Goal: Obtain resource: Download file/media

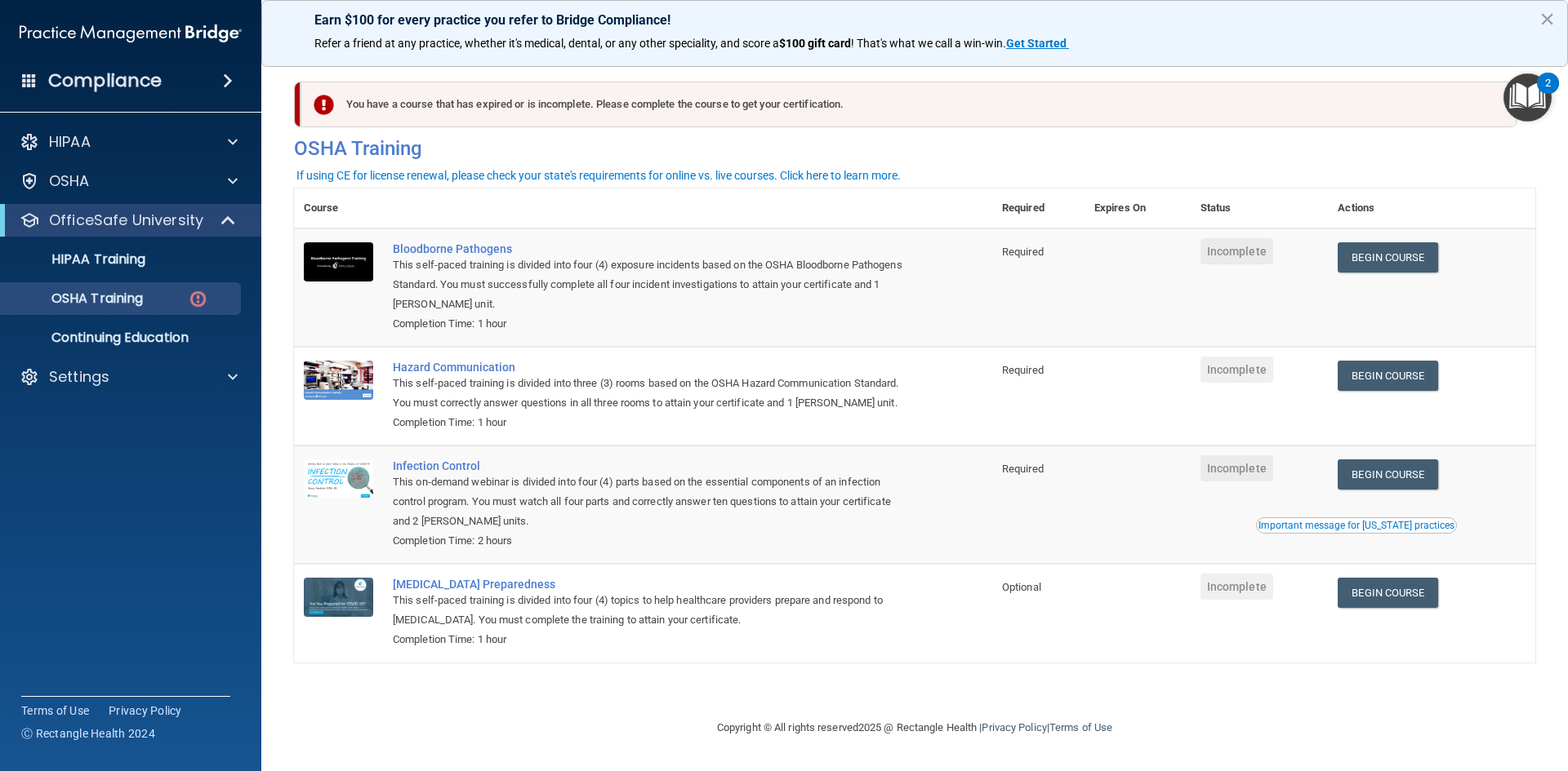
click at [1288, 244] on td "Incomplete" at bounding box center [1260, 287] width 138 height 118
click at [466, 247] on div "Bloodborne Pathogens" at bounding box center [652, 249] width 518 height 13
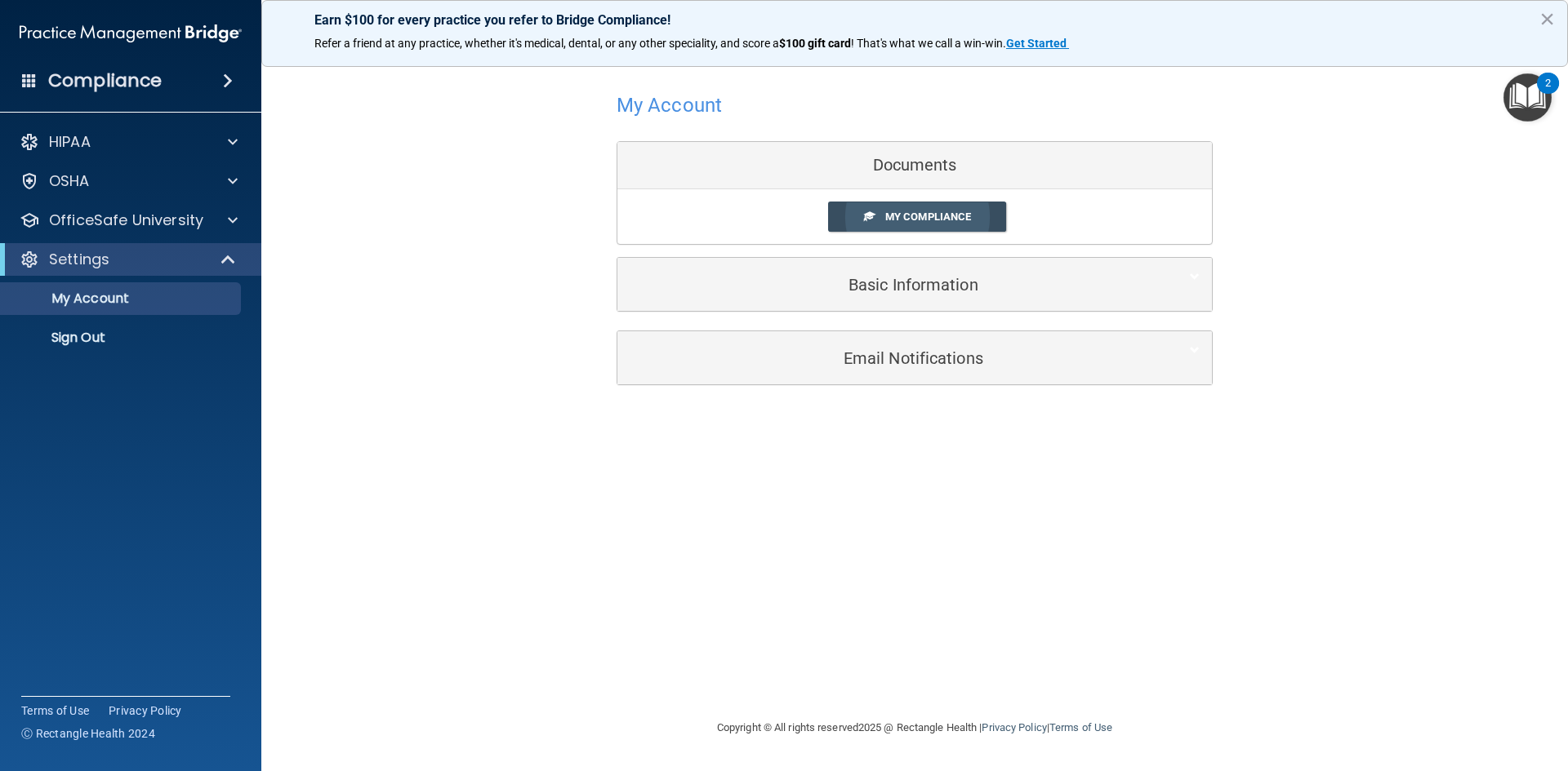
click at [902, 220] on span "My Compliance" at bounding box center [929, 217] width 86 height 13
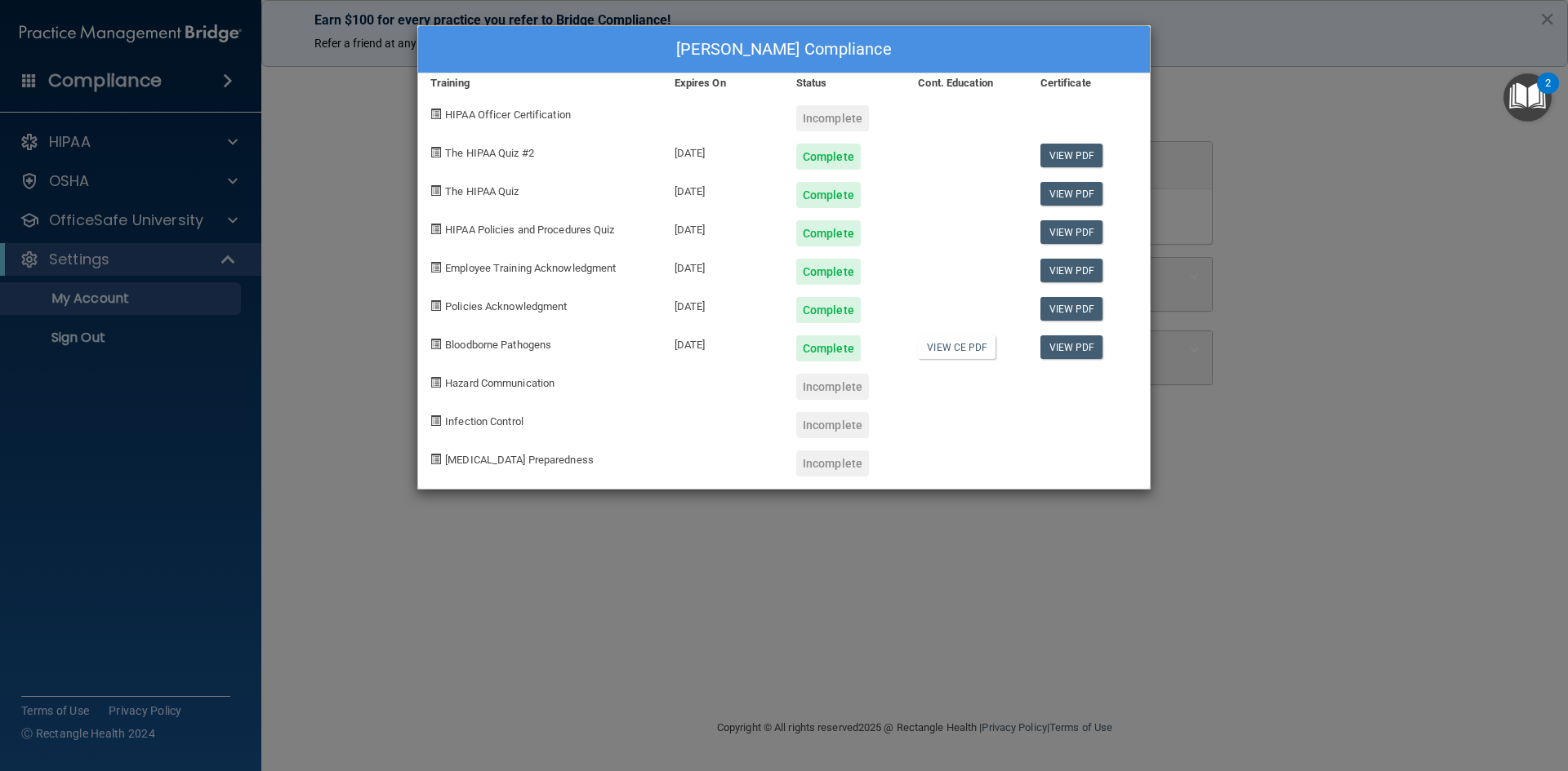
click at [1347, 156] on div "Madison HIll's Compliance Training Expires On Status Cont. Education Certificat…" at bounding box center [784, 386] width 1568 height 771
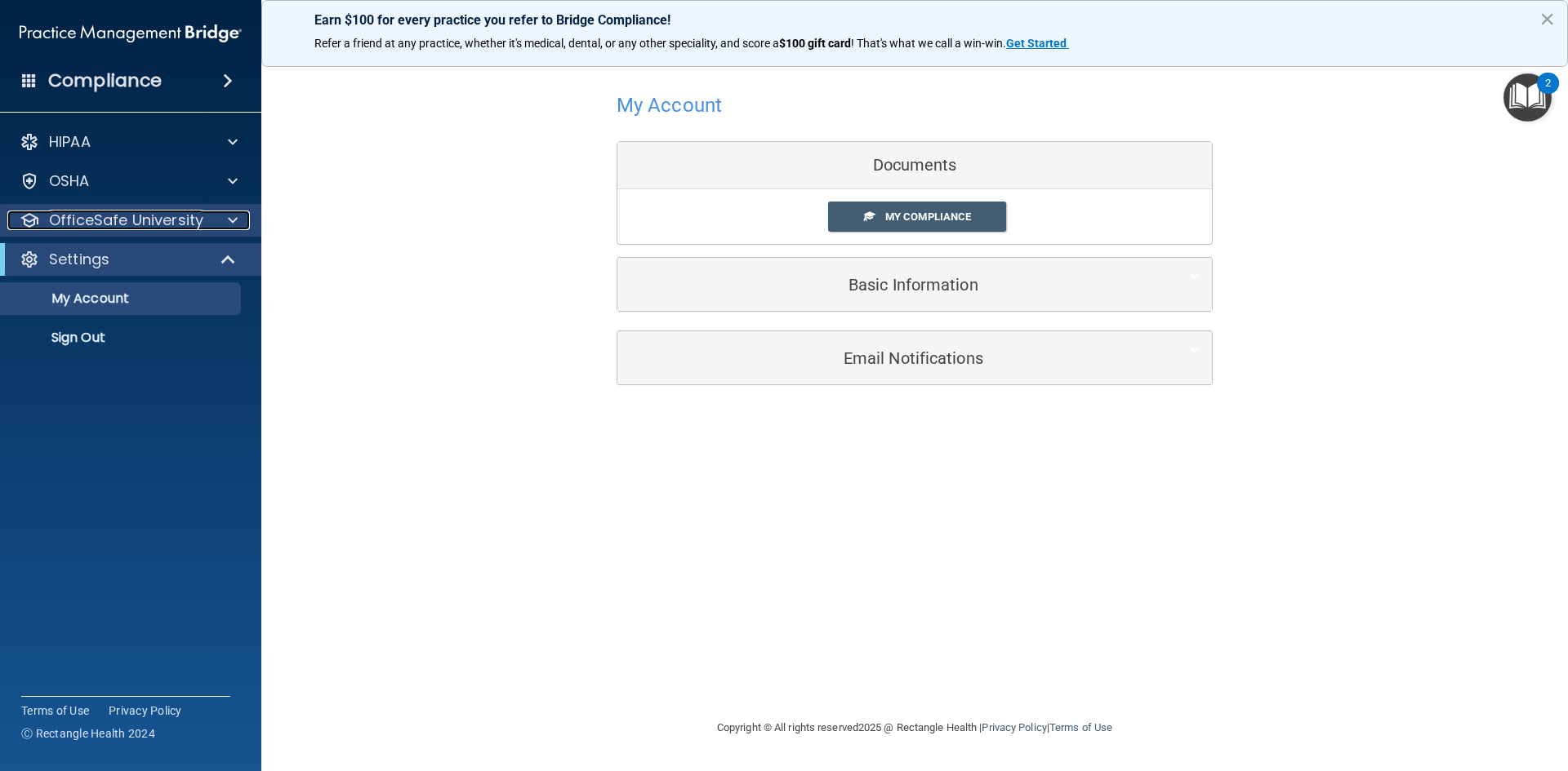
click at [222, 221] on div at bounding box center [230, 220] width 41 height 19
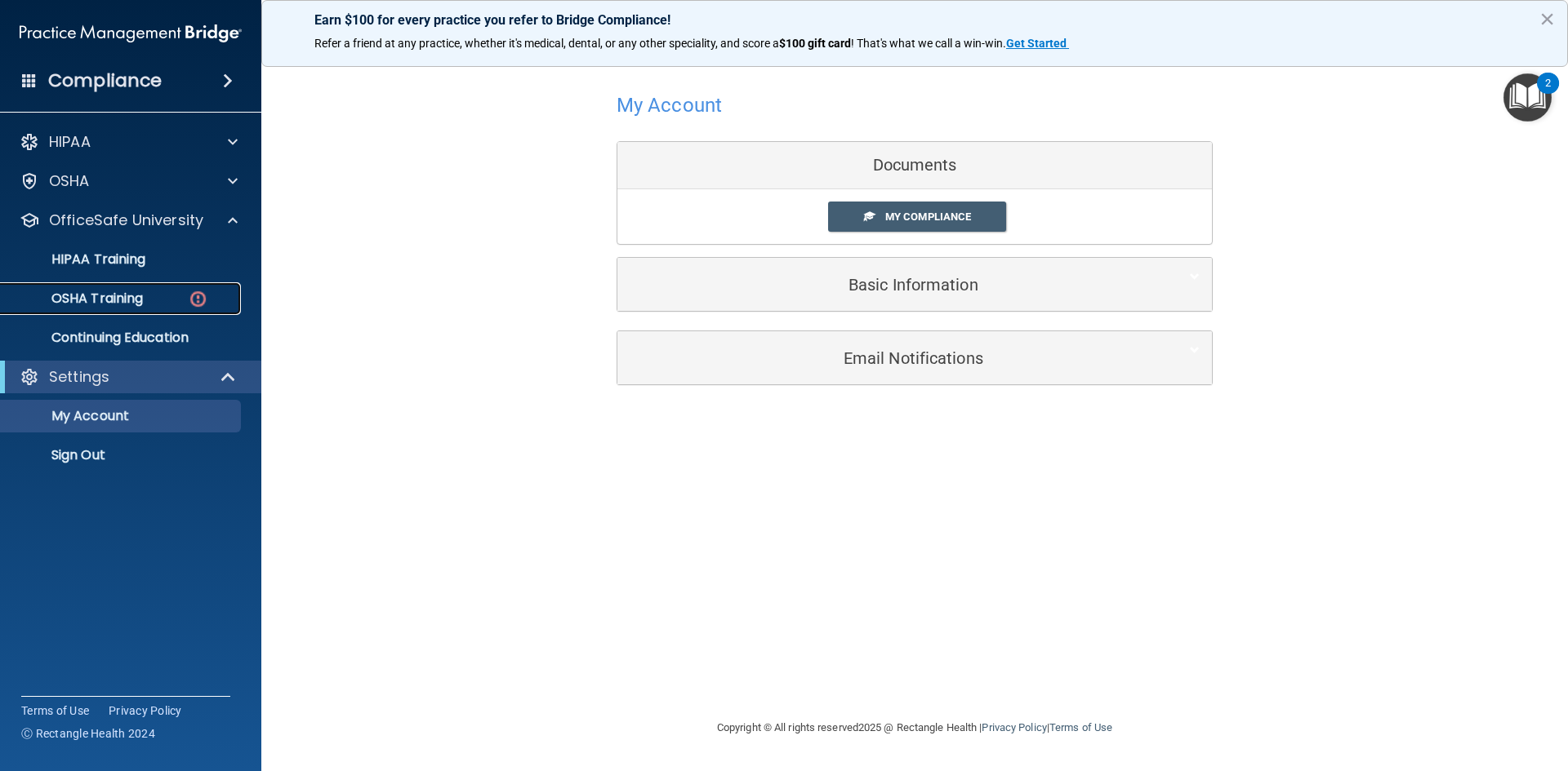
click at [143, 299] on p "OSHA Training" at bounding box center [76, 298] width 132 height 16
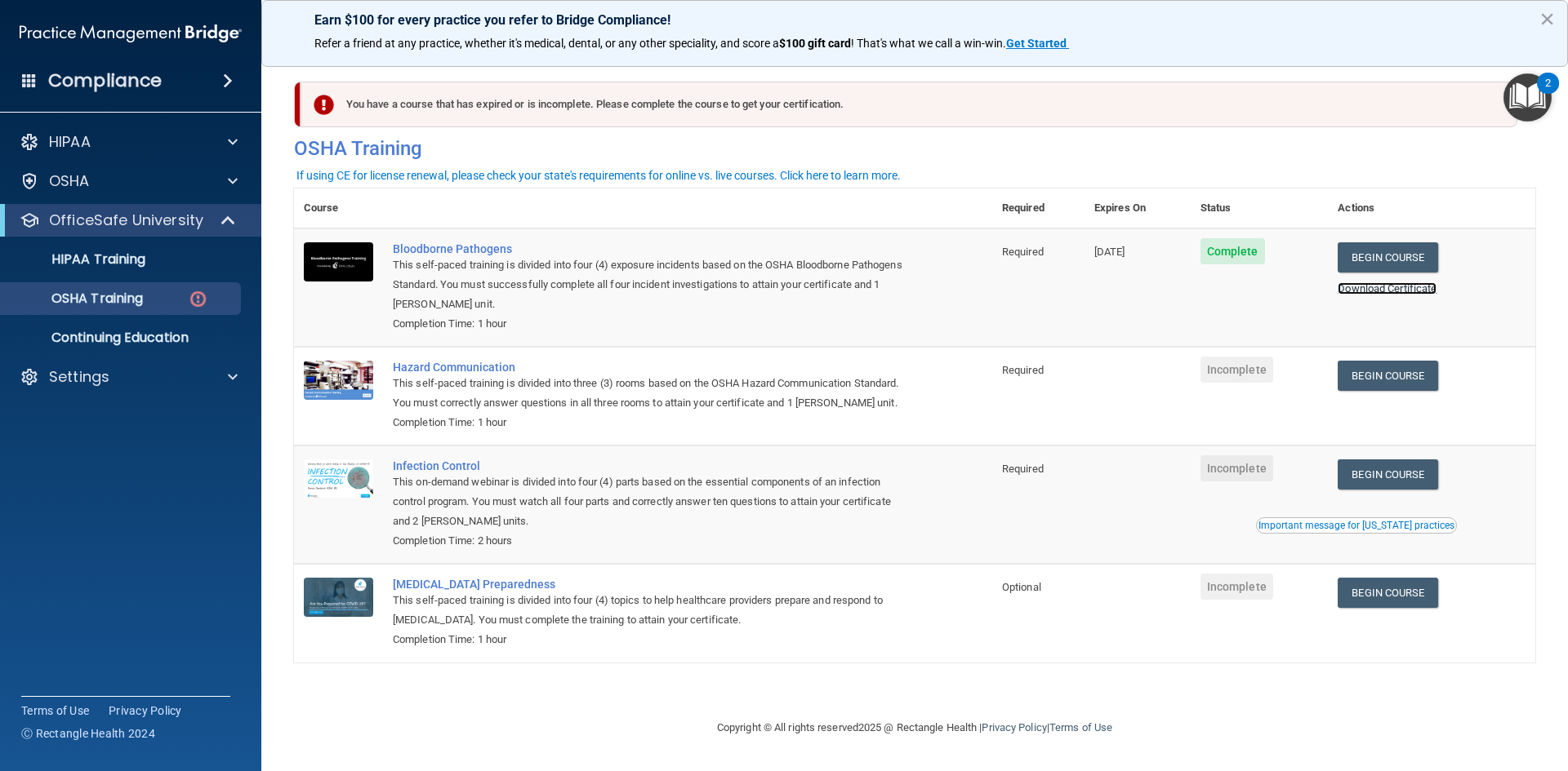
click at [1413, 292] on link "Download Certificate" at bounding box center [1387, 288] width 99 height 13
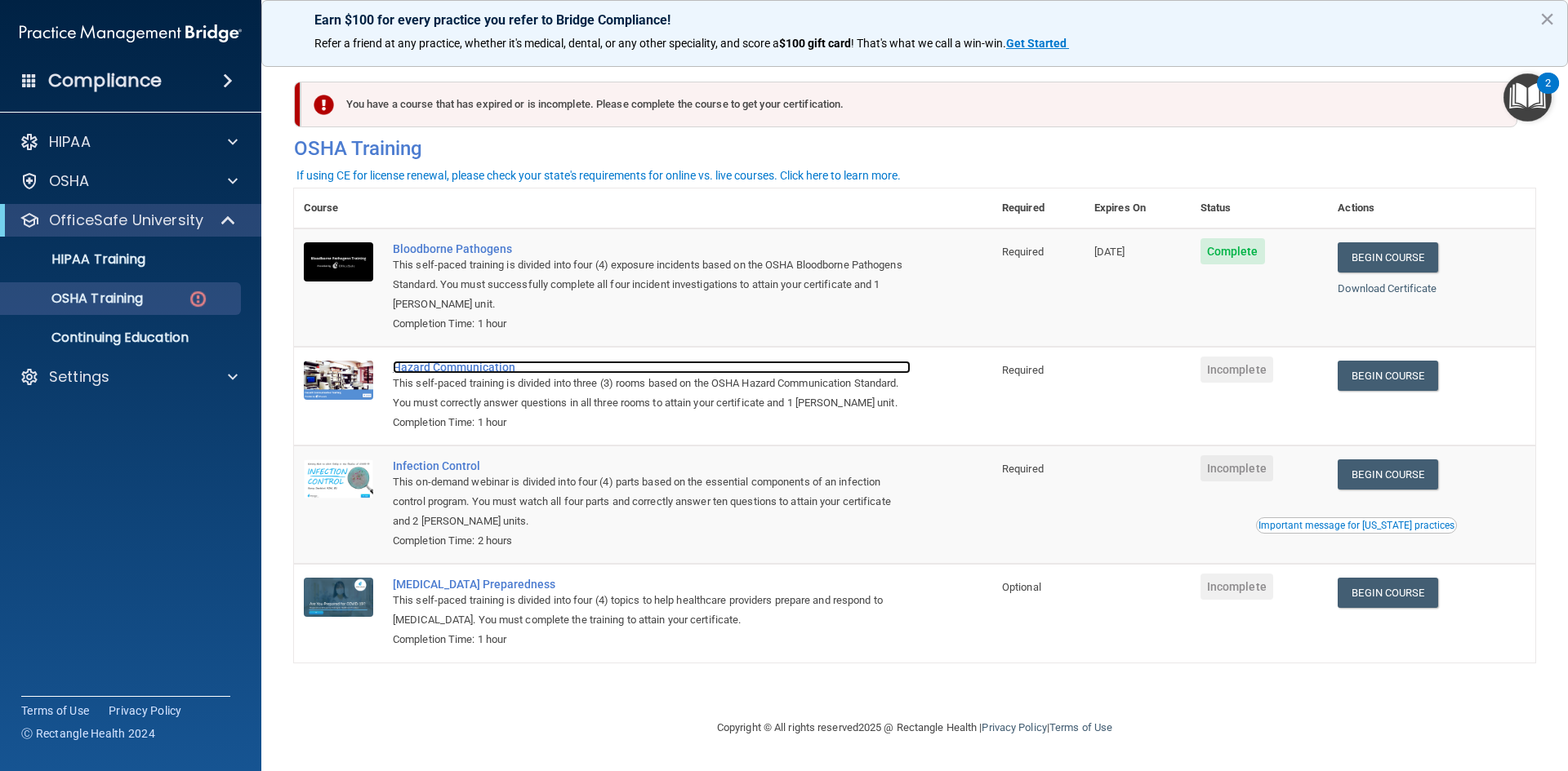
click at [461, 370] on div "Hazard Communication" at bounding box center [652, 368] width 518 height 13
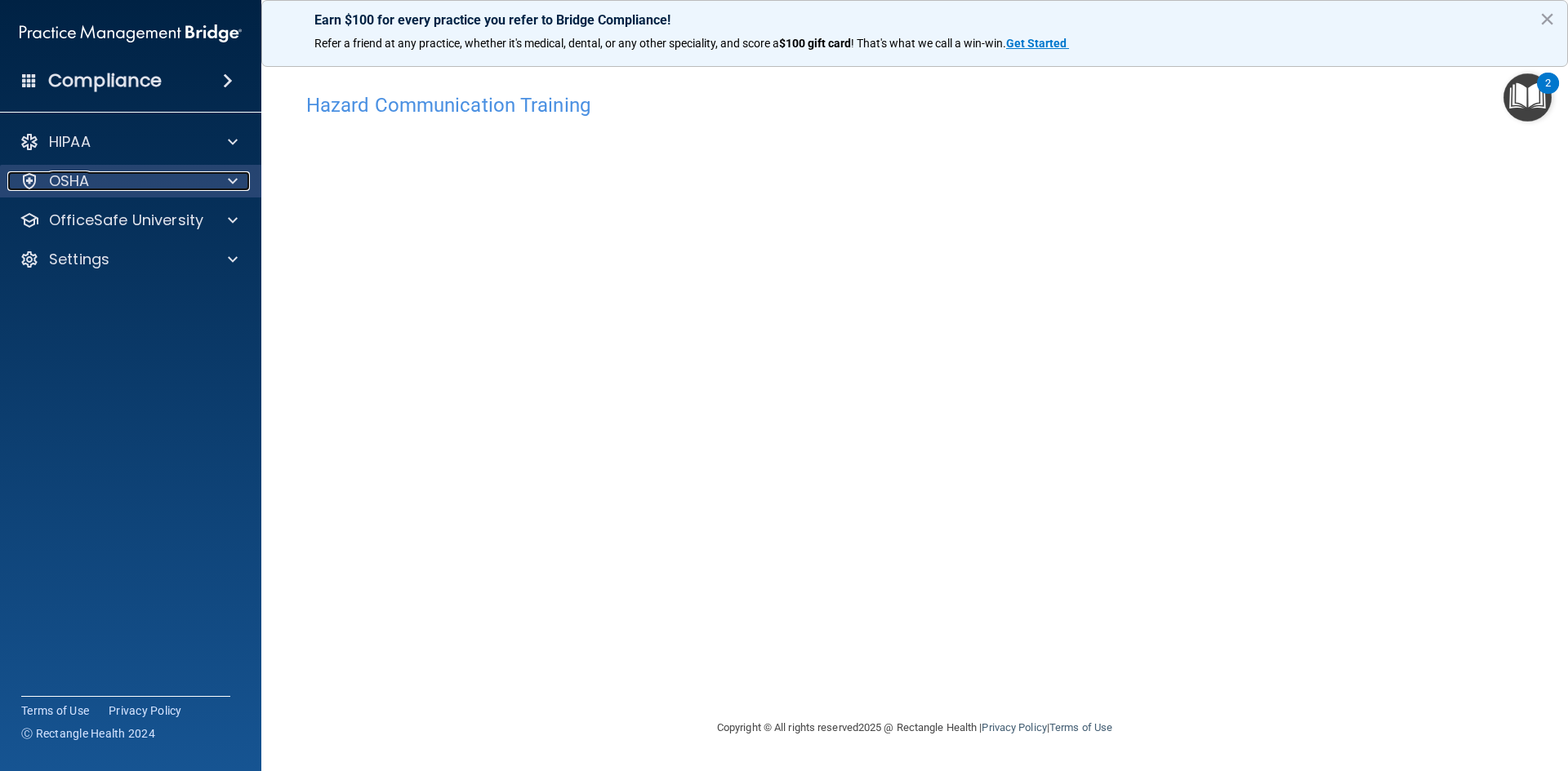
click at [234, 180] on span at bounding box center [233, 181] width 10 height 19
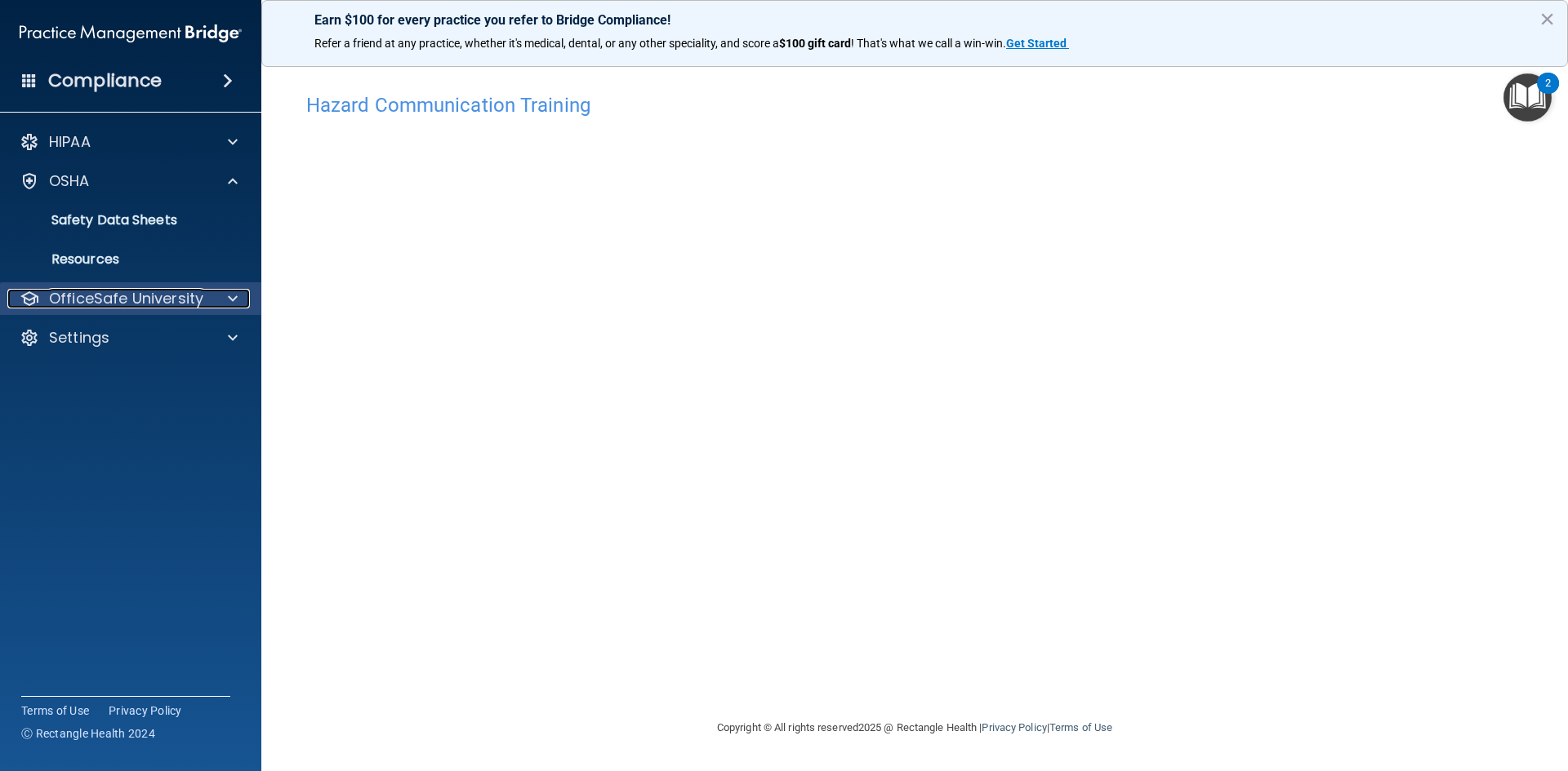
click at [210, 306] on div at bounding box center [230, 298] width 41 height 19
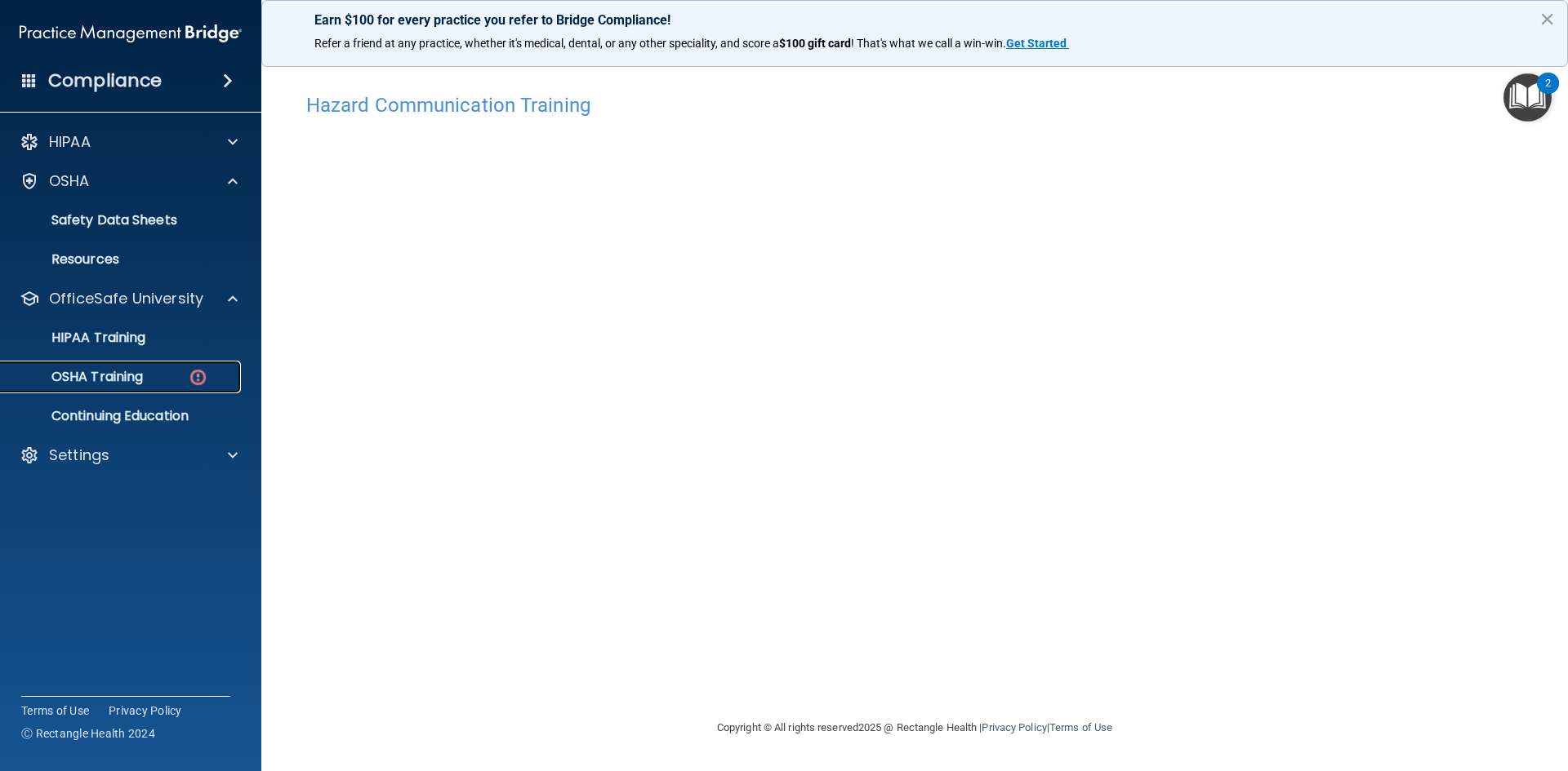
click at [182, 374] on div "OSHA Training" at bounding box center [122, 376] width 223 height 16
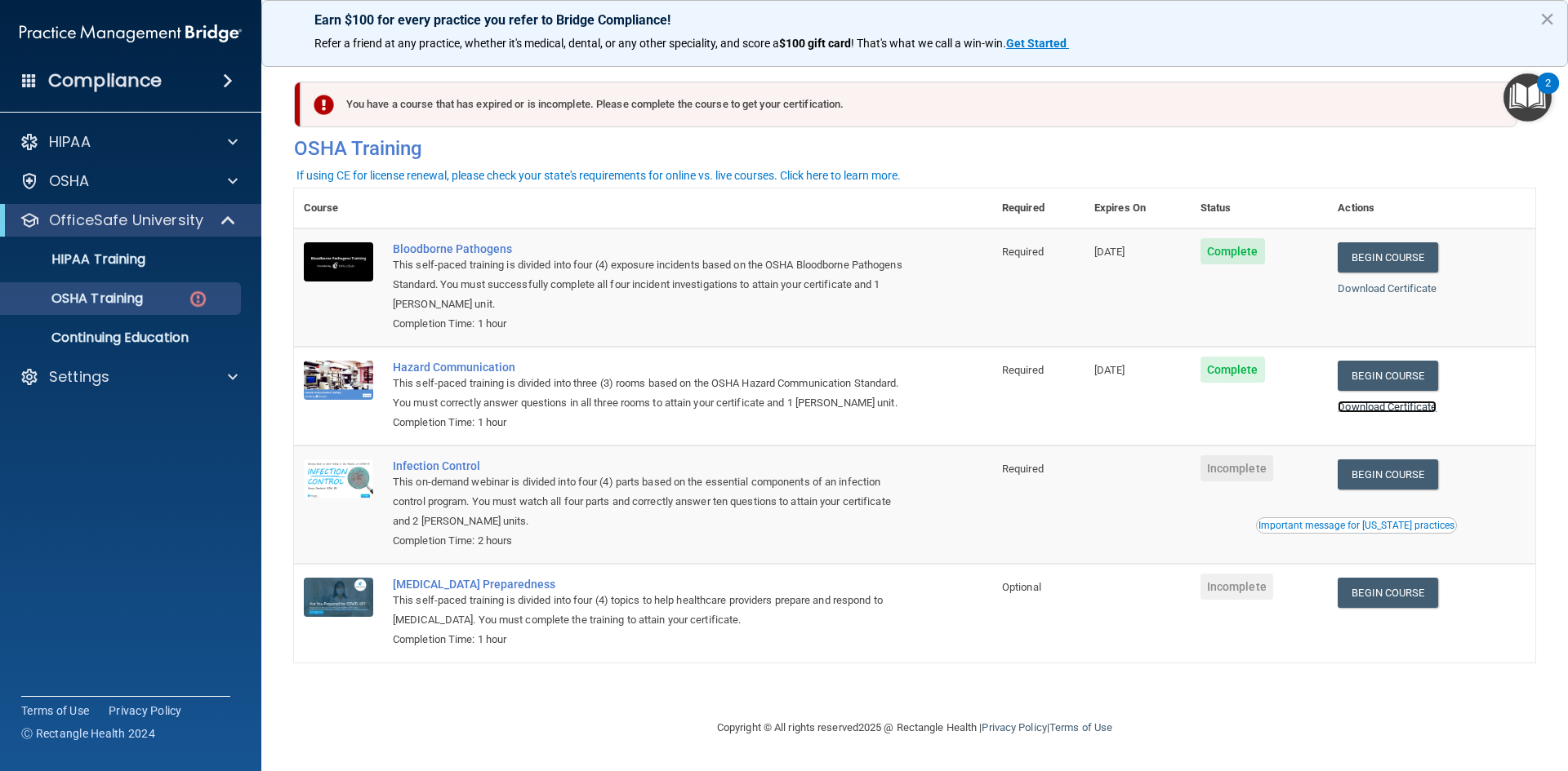
click at [1390, 410] on link "Download Certificate" at bounding box center [1387, 406] width 99 height 13
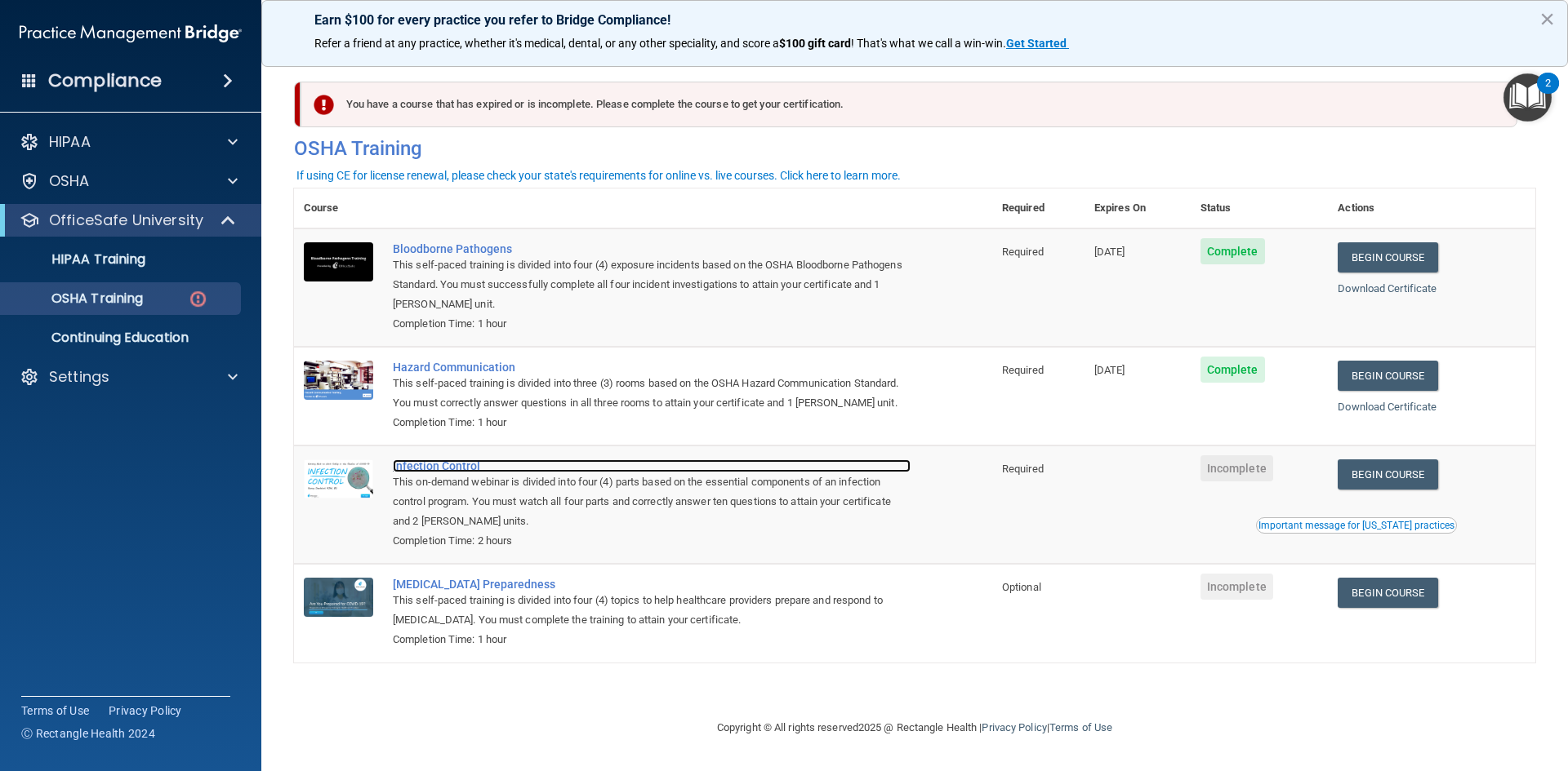
click at [441, 469] on div "Infection Control" at bounding box center [652, 466] width 518 height 13
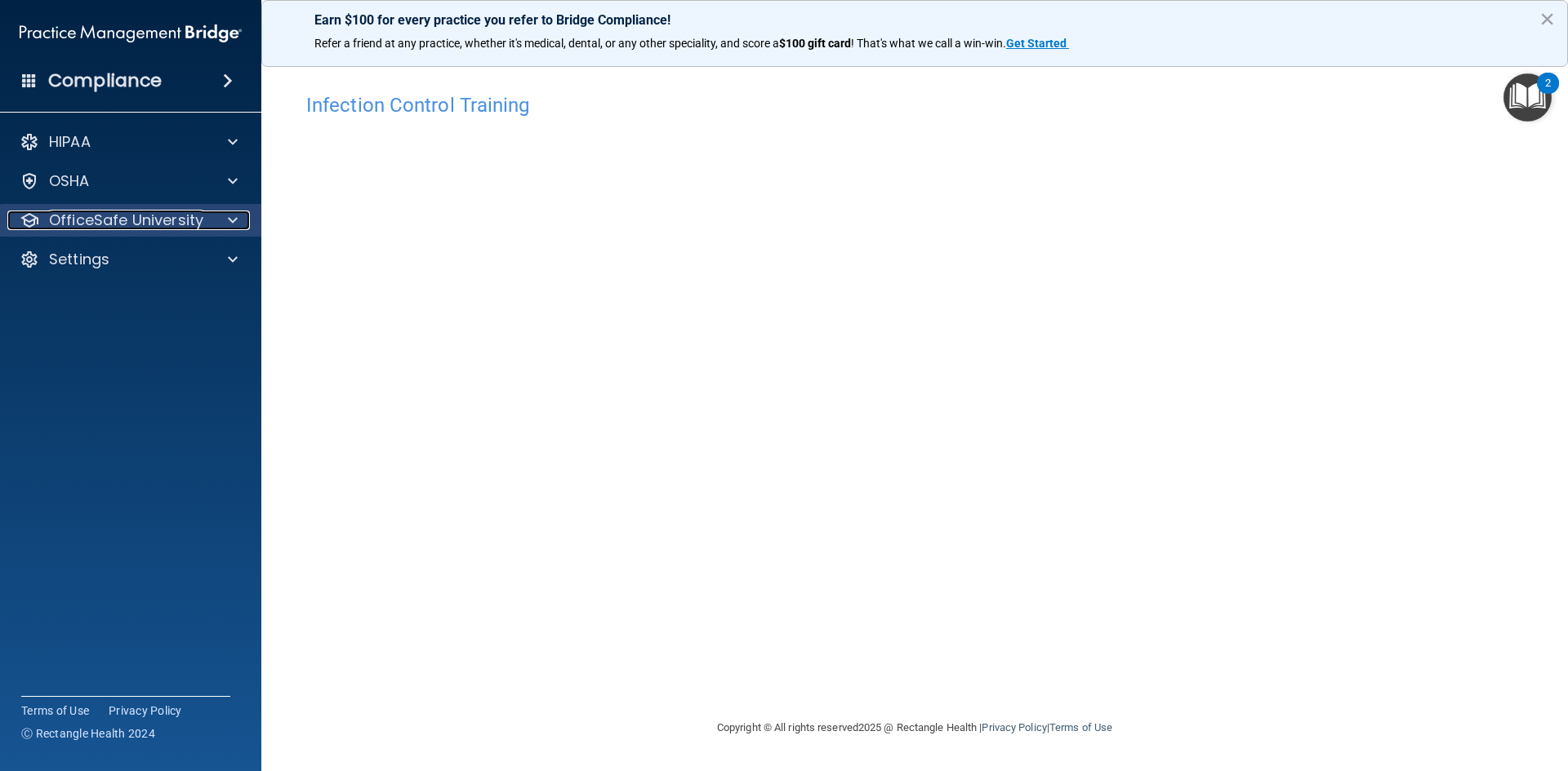
click at [219, 218] on div at bounding box center [230, 220] width 41 height 19
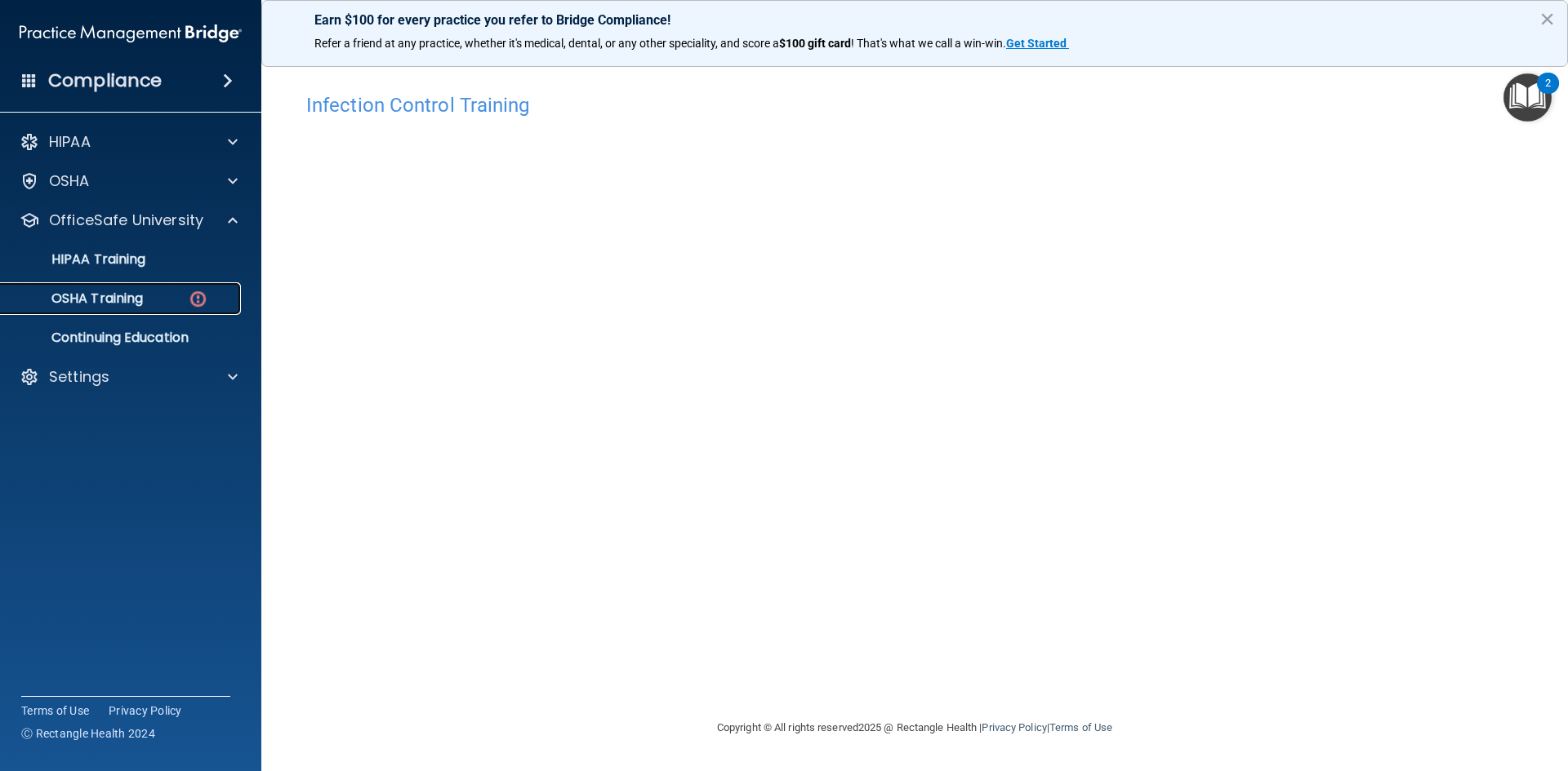
click at [160, 291] on div "OSHA Training" at bounding box center [122, 298] width 223 height 16
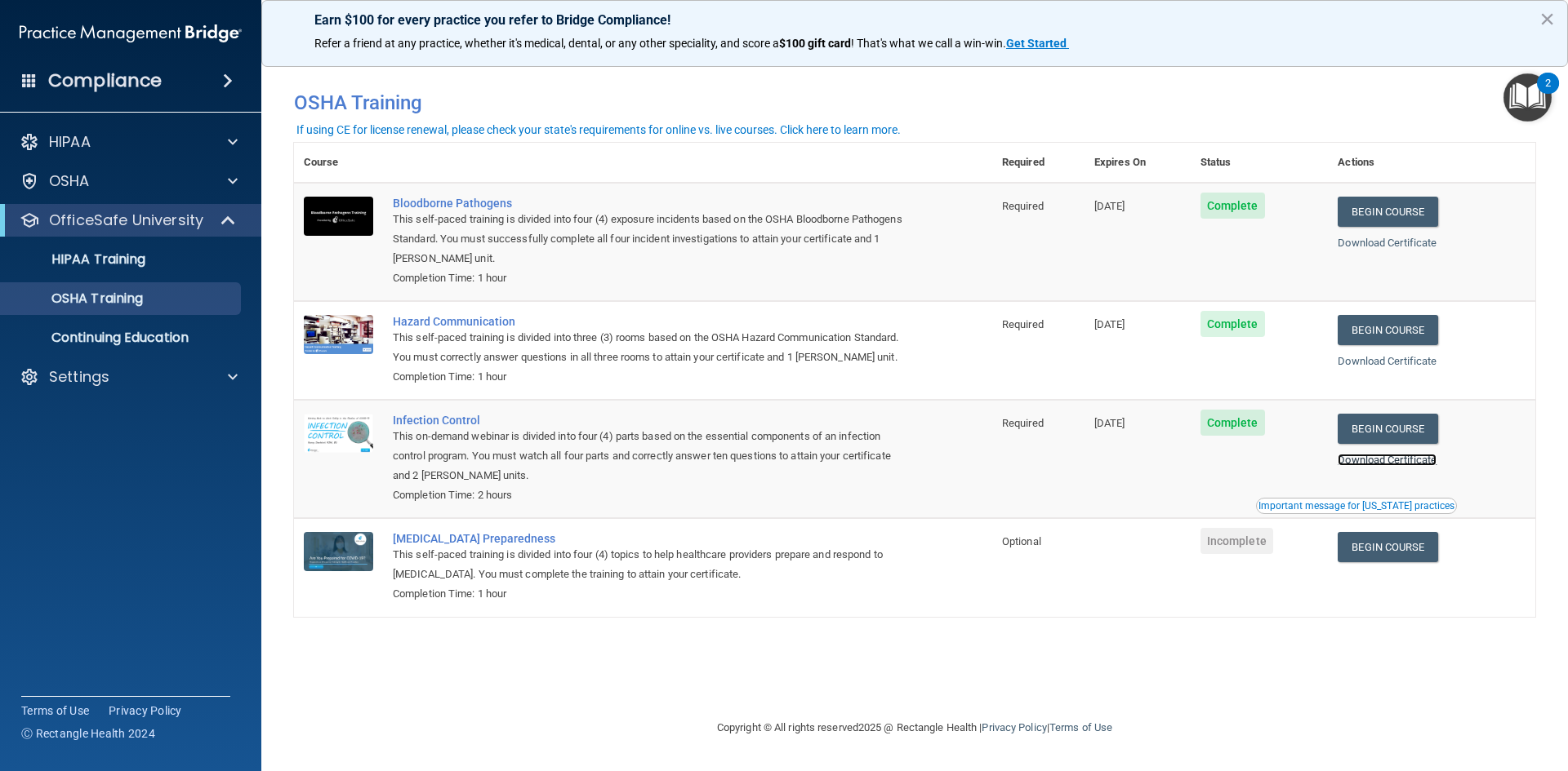
click at [1396, 465] on link "Download Certificate" at bounding box center [1387, 459] width 99 height 13
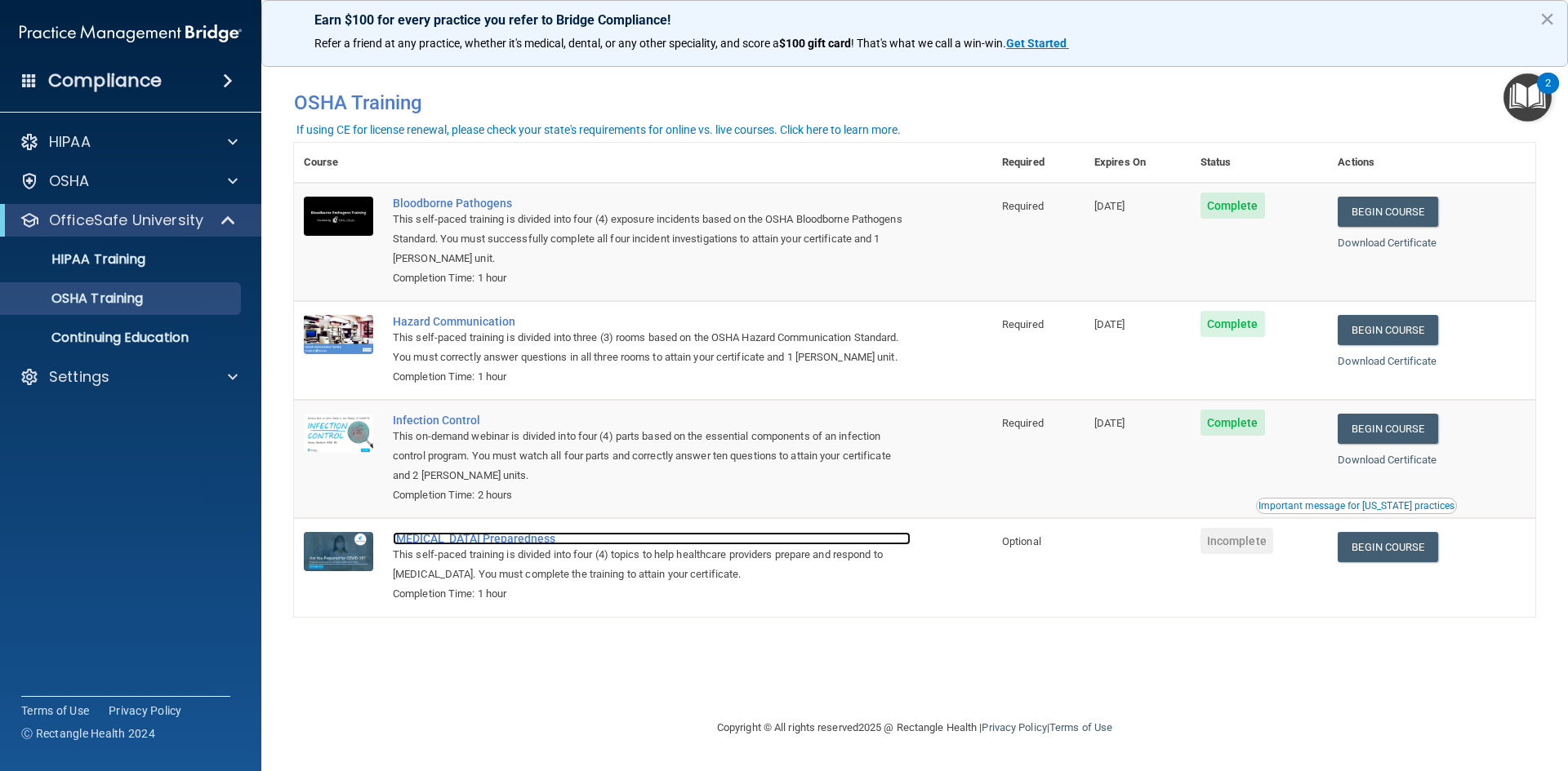
click at [442, 543] on div "[MEDICAL_DATA] Preparedness" at bounding box center [652, 539] width 518 height 13
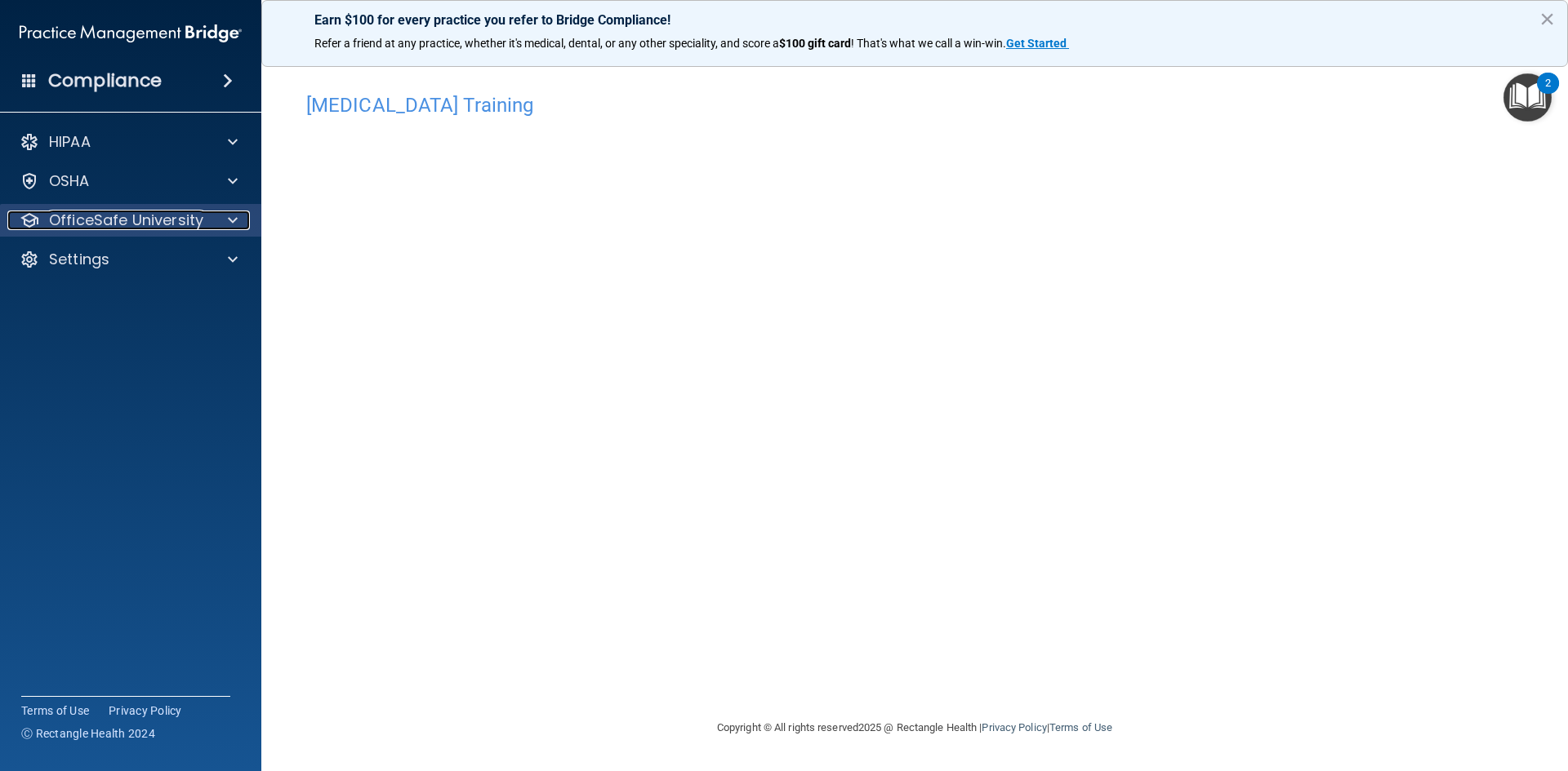
click at [229, 223] on span at bounding box center [233, 220] width 10 height 19
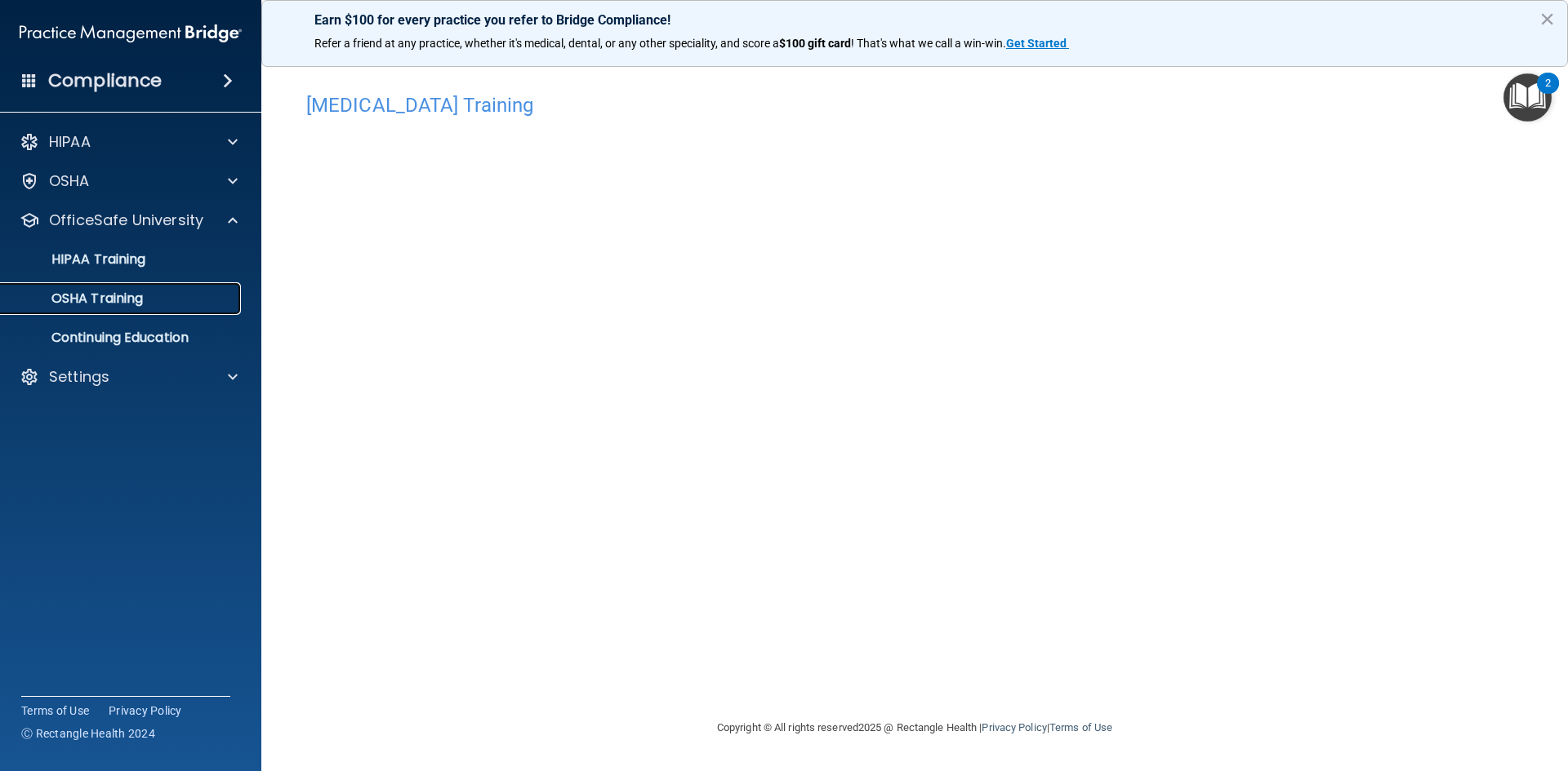
click at [178, 291] on div "OSHA Training" at bounding box center [122, 298] width 223 height 16
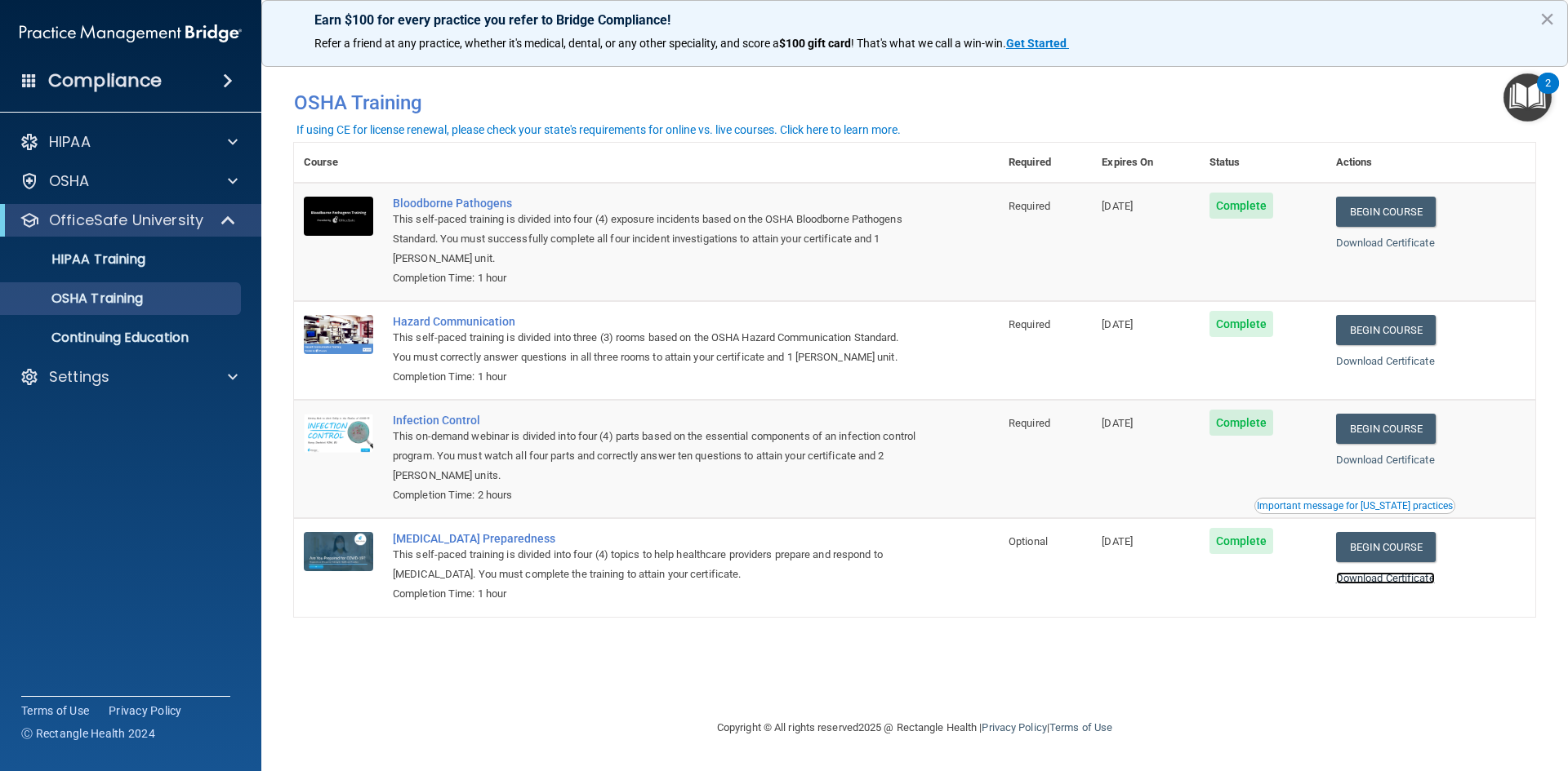
click at [1384, 579] on link "Download Certificate" at bounding box center [1386, 578] width 99 height 13
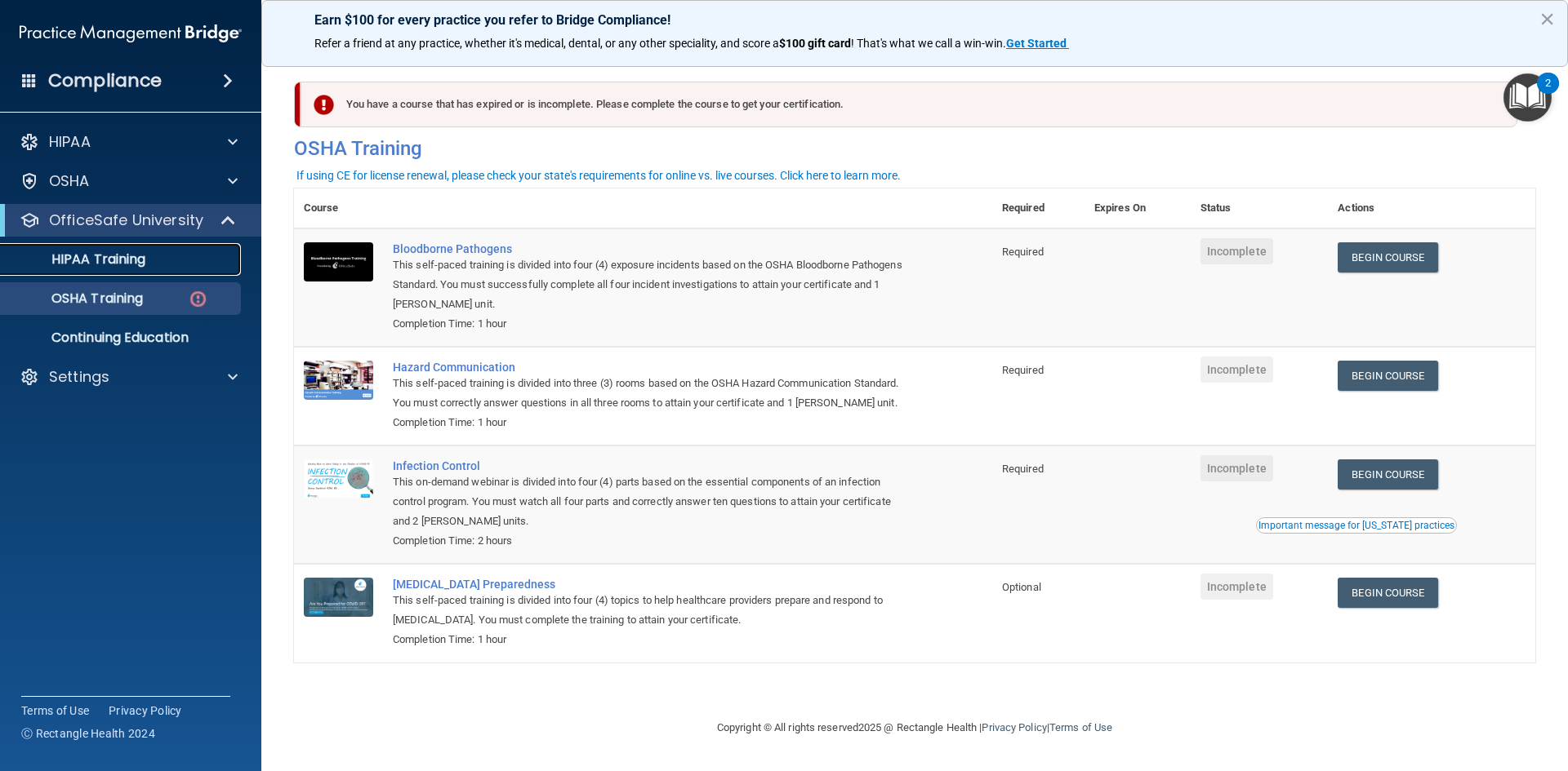
click at [129, 257] on p "HIPAA Training" at bounding box center [78, 259] width 134 height 16
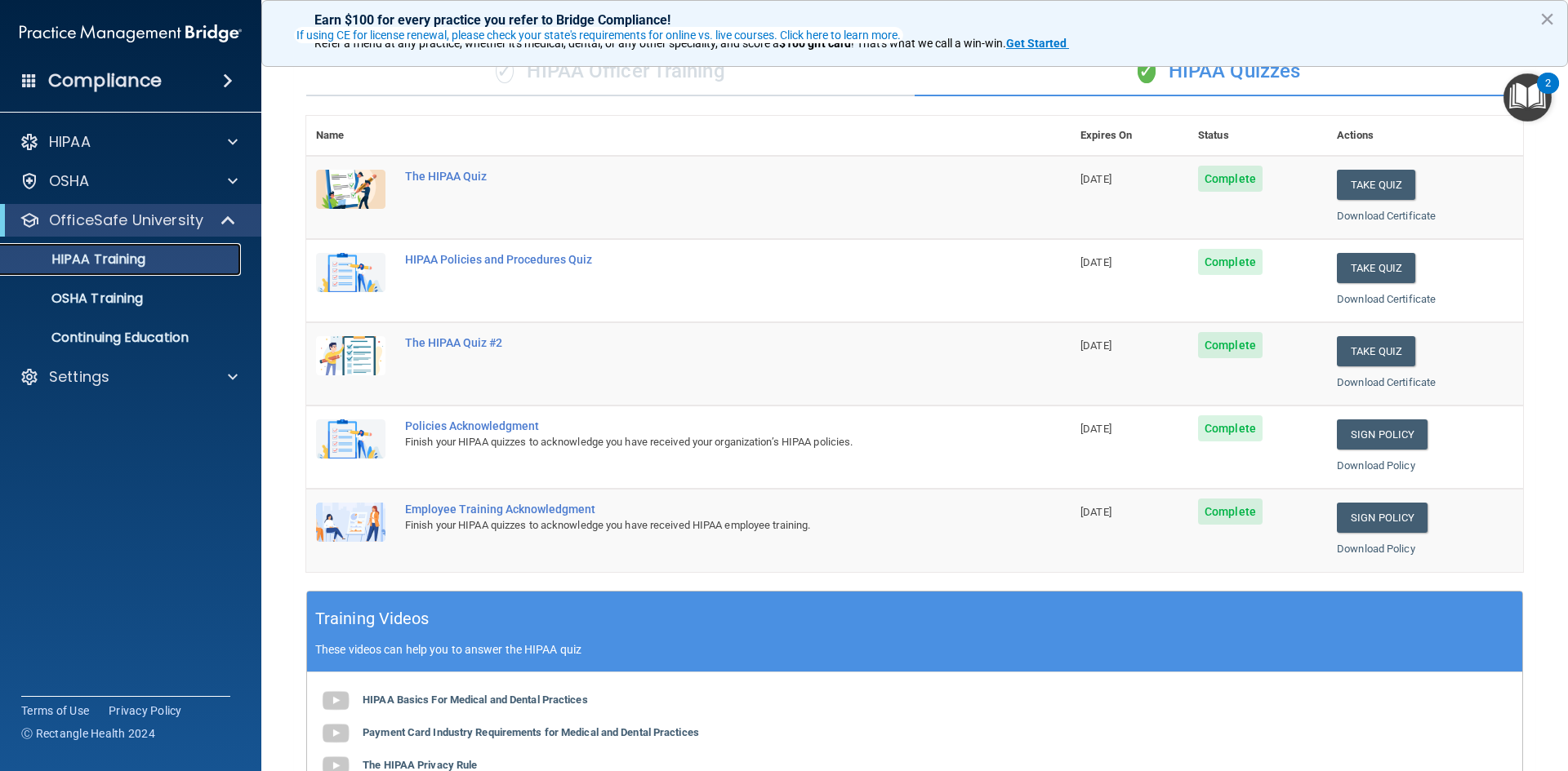
scroll to position [213, 0]
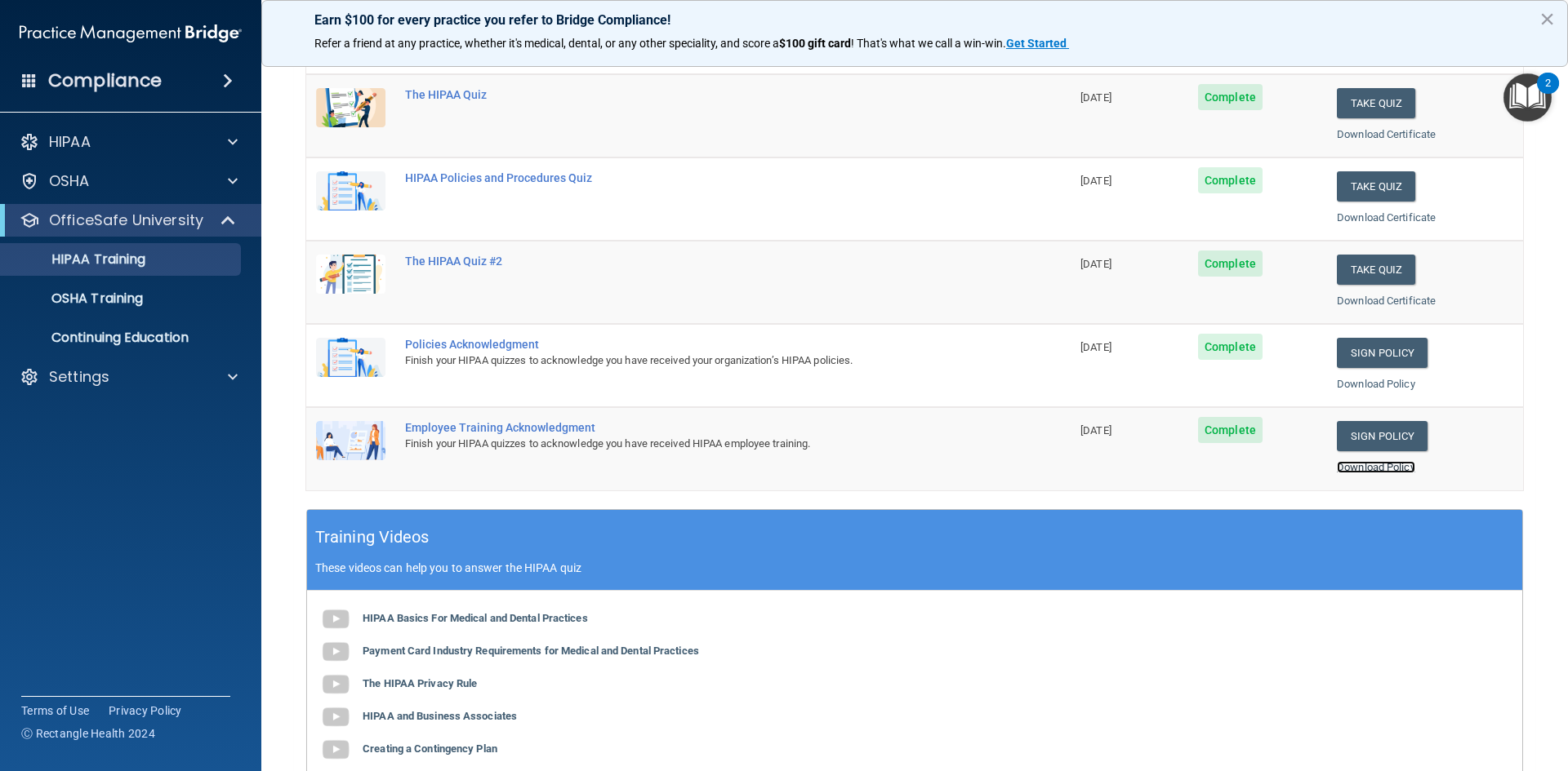
click at [1399, 470] on link "Download Policy" at bounding box center [1376, 467] width 78 height 13
